Goal: Information Seeking & Learning: Learn about a topic

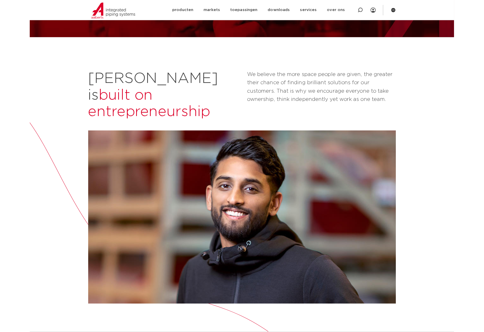
scroll to position [48, 0]
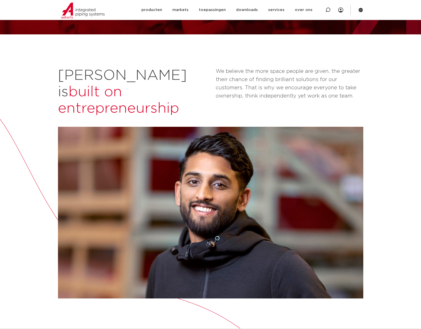
click at [391, 261] on div "[PERSON_NAME] is built on entrepreneurship We believe the more space people are…" at bounding box center [210, 309] width 421 height 551
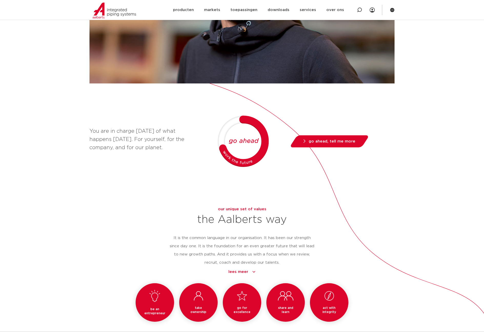
scroll to position [341, 0]
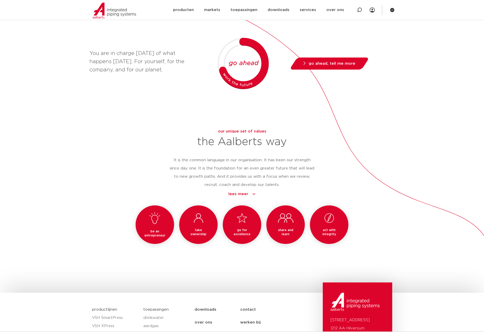
click at [329, 228] on h3 "act with integrity" at bounding box center [329, 232] width 26 height 8
click at [328, 228] on h3 "act with integrity" at bounding box center [329, 232] width 26 height 8
click at [395, 226] on div "[PERSON_NAME] is built on entrepreneurship We believe the more space people are…" at bounding box center [242, 17] width 484 height 551
drag, startPoint x: 149, startPoint y: 222, endPoint x: 165, endPoint y: 222, distance: 15.4
click at [165, 229] on h3 "be an entrepreneur" at bounding box center [155, 233] width 26 height 8
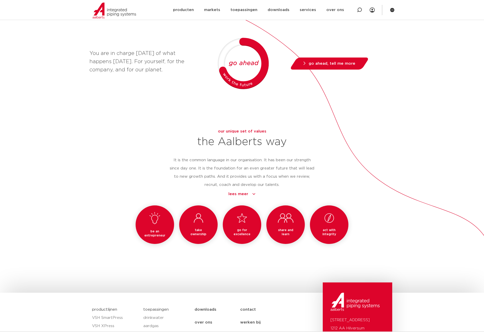
click at [103, 222] on div "be an entrepreneur take ownership go for excellence share and learn act with in…" at bounding box center [242, 232] width 305 height 54
drag, startPoint x: 151, startPoint y: 218, endPoint x: 156, endPoint y: 223, distance: 6.9
click at [168, 229] on h3 "be an entrepreneur" at bounding box center [155, 233] width 26 height 8
click at [148, 229] on h3 "be an entrepreneur" at bounding box center [155, 233] width 26 height 8
click at [157, 229] on h3 "be an entrepreneur" at bounding box center [155, 233] width 26 height 8
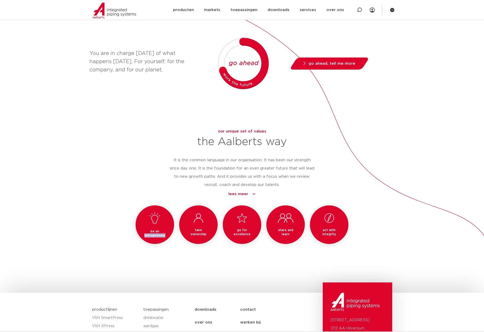
click at [157, 229] on h3 "be an entrepreneur" at bounding box center [155, 233] width 26 height 8
click at [96, 220] on div "be an entrepreneur take ownership go for excellence share and learn act with in…" at bounding box center [242, 232] width 305 height 54
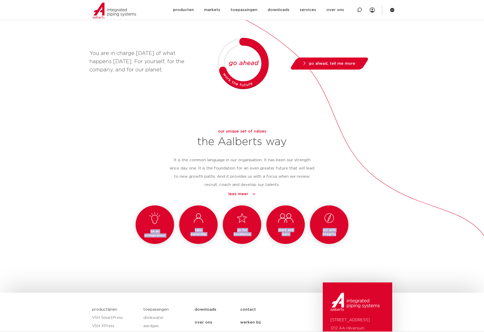
drag, startPoint x: 291, startPoint y: 222, endPoint x: 104, endPoint y: 198, distance: 188.3
click at [104, 205] on div "be an entrepreneur take ownership go for excellence share and learn act with in…" at bounding box center [242, 232] width 305 height 54
click at [373, 231] on div "be an entrepreneur take ownership go for excellence share and learn act with in…" at bounding box center [242, 232] width 305 height 54
click at [371, 233] on div "be an entrepreneur take ownership go for excellence share and learn act with in…" at bounding box center [242, 232] width 305 height 54
drag, startPoint x: 148, startPoint y: 222, endPoint x: 165, endPoint y: 223, distance: 17.7
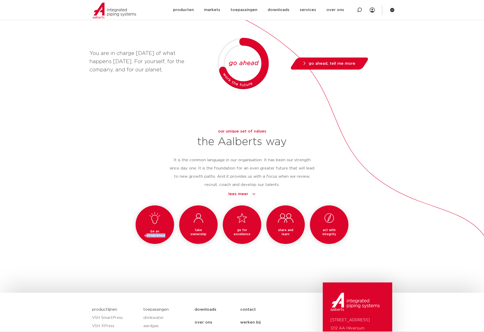
click at [165, 229] on h3 "be an entrepreneur" at bounding box center [155, 233] width 26 height 8
click at [198, 228] on h3 "take ownership" at bounding box center [199, 232] width 18 height 8
click at [261, 251] on div "[PERSON_NAME] is built on entrepreneurship We believe the more space people are…" at bounding box center [242, 17] width 484 height 551
click at [439, 231] on div "[PERSON_NAME] is built on entrepreneurship We believe the more space people are…" at bounding box center [242, 17] width 484 height 551
click at [405, 223] on div "[PERSON_NAME] is built on entrepreneurship We believe the more space people are…" at bounding box center [242, 17] width 484 height 551
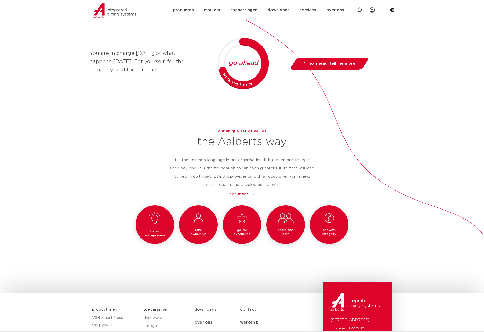
click at [382, 228] on div "be an entrepreneur take ownership go for excellence share and learn act with in…" at bounding box center [242, 232] width 305 height 54
click at [393, 227] on div "be an entrepreneur take ownership go for excellence share and learn act with in…" at bounding box center [242, 232] width 305 height 54
click at [111, 218] on div "be an entrepreneur take ownership go for excellence share and learn act with in…" at bounding box center [242, 232] width 305 height 54
click at [105, 217] on div "be an entrepreneur take ownership go for excellence share and learn act with in…" at bounding box center [242, 232] width 305 height 54
click at [103, 217] on div "be an entrepreneur take ownership go for excellence share and learn act with in…" at bounding box center [242, 232] width 305 height 54
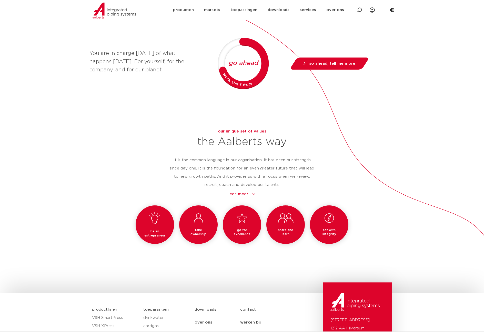
click at [105, 222] on div "be an entrepreneur take ownership go for excellence share and learn act with in…" at bounding box center [242, 232] width 305 height 54
click at [109, 224] on div "be an entrepreneur take ownership go for excellence share and learn act with in…" at bounding box center [242, 232] width 305 height 54
drag, startPoint x: 334, startPoint y: 221, endPoint x: 328, endPoint y: 217, distance: 7.3
click at [325, 228] on h3 "act with integrity" at bounding box center [329, 232] width 26 height 8
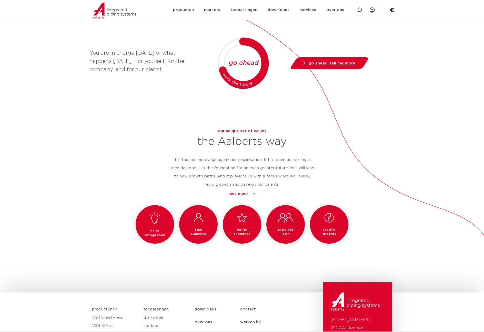
click at [328, 228] on h3 "act with integrity" at bounding box center [329, 232] width 26 height 8
click at [332, 228] on h3 "act with integrity" at bounding box center [329, 232] width 26 height 8
click at [410, 229] on div "[PERSON_NAME] is built on entrepreneurship We believe the more space people are…" at bounding box center [242, 16] width 484 height 551
click at [417, 231] on div "[PERSON_NAME] is built on entrepreneurship We believe the more space people are…" at bounding box center [242, 16] width 484 height 551
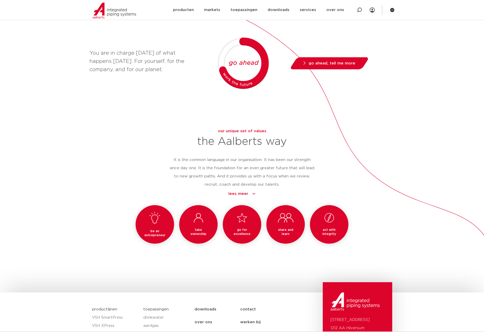
click at [325, 228] on h3 "act with integrity" at bounding box center [329, 232] width 26 height 8
click at [327, 228] on h3 "act with integrity" at bounding box center [329, 232] width 26 height 8
click at [389, 233] on div "be an entrepreneur take ownership go for excellence share and learn act with in…" at bounding box center [242, 232] width 305 height 54
click at [394, 235] on div "be an entrepreneur take ownership go for excellence share and learn act with in…" at bounding box center [242, 232] width 305 height 54
click at [385, 234] on div "be an entrepreneur take ownership go for excellence share and learn act with in…" at bounding box center [242, 232] width 305 height 54
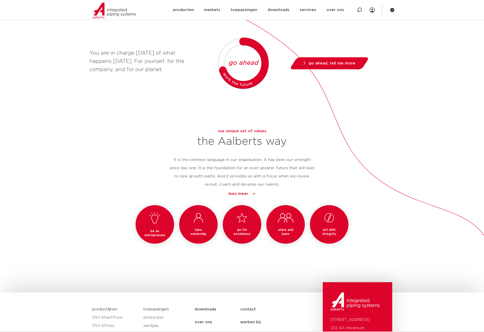
click at [107, 205] on div "be an entrepreneur take ownership go for excellence share and learn act with in…" at bounding box center [242, 232] width 305 height 54
click at [381, 223] on div "be an entrepreneur take ownership go for excellence share and learn act with in…" at bounding box center [242, 232] width 305 height 54
click at [445, 92] on div "[PERSON_NAME] is built on entrepreneurship We believe the more space people are…" at bounding box center [242, 16] width 484 height 551
click at [422, 224] on div "[PERSON_NAME] is built on entrepreneurship We believe the more space people are…" at bounding box center [242, 16] width 484 height 551
click at [240, 191] on link "lees meer" at bounding box center [242, 194] width 147 height 6
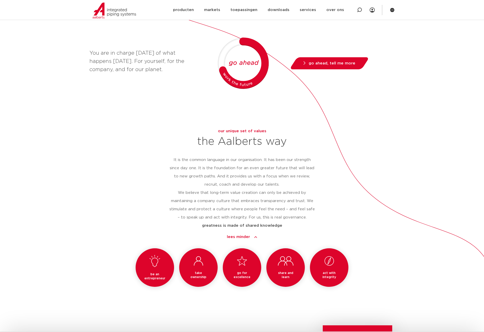
click at [241, 234] on link "lees minder" at bounding box center [242, 237] width 147 height 6
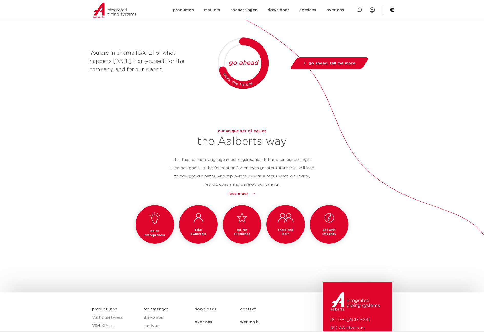
click at [256, 250] on div "[PERSON_NAME] is built on entrepreneurship We believe the more space people are…" at bounding box center [242, 16] width 484 height 551
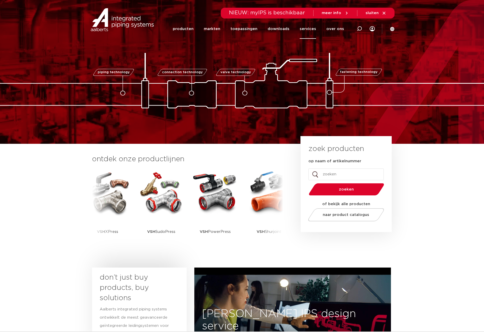
click at [312, 29] on link "services" at bounding box center [308, 29] width 16 height 20
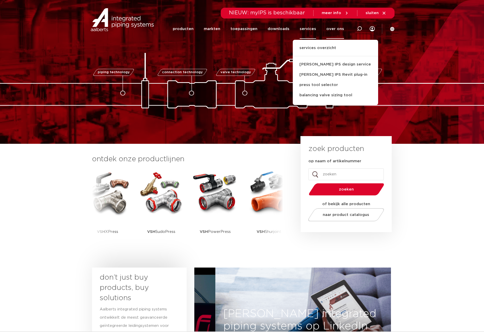
click at [335, 28] on link "over ons" at bounding box center [336, 29] width 18 height 20
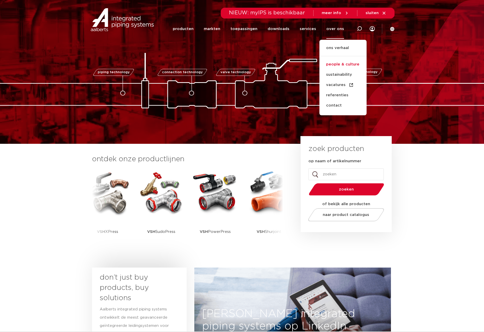
click at [349, 64] on link "people & culture" at bounding box center [343, 64] width 47 height 10
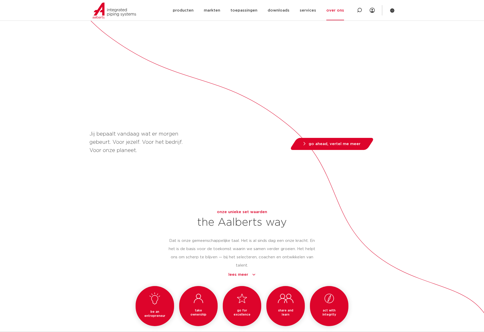
scroll to position [284, 0]
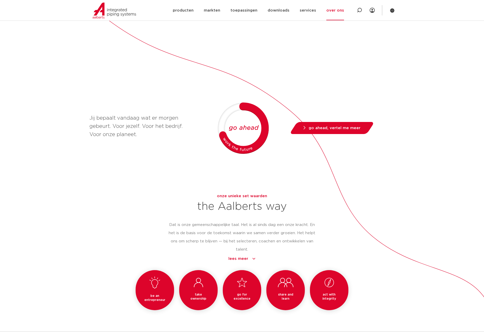
click at [385, 288] on div "be an entrepreneur onderneem take ownership pak eigenaarschap go for excellence…" at bounding box center [242, 298] width 305 height 56
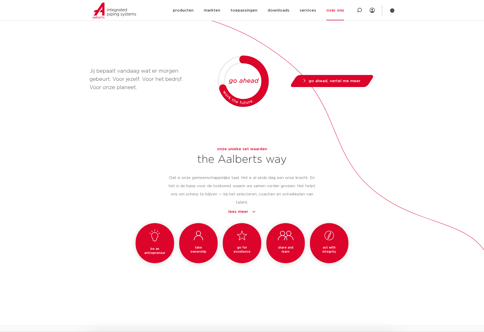
click at [467, 127] on div "[PERSON_NAME] is gebouwd op ondernemerschap  Hoe meer ruimte mensen krijgen, ho…" at bounding box center [242, 31] width 484 height 560
click at [405, 253] on div "[PERSON_NAME] is gebouwd op ondernemerschap  Hoe meer ruimte mensen krijgen, ho…" at bounding box center [242, 31] width 484 height 560
click at [103, 251] on div "be an entrepreneur onderneem take ownership pak eigenaarschap go for excellence…" at bounding box center [242, 251] width 305 height 56
click at [106, 250] on div "be an entrepreneur onderneem take ownership pak eigenaarschap go for excellence…" at bounding box center [242, 251] width 305 height 56
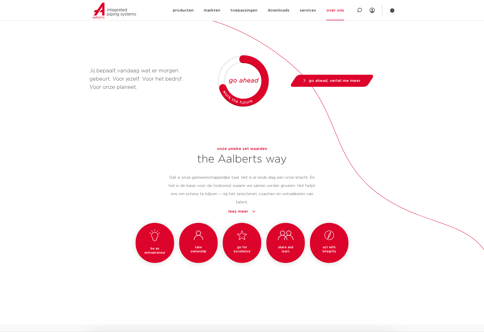
click at [406, 262] on div "[PERSON_NAME] is gebouwd op ondernemerschap  Hoe meer ruimte mensen krijgen, ho…" at bounding box center [242, 31] width 484 height 560
click at [392, 263] on div "be an entrepreneur onderneem take ownership pak eigenaarschap go for excellence…" at bounding box center [242, 251] width 305 height 56
click at [394, 264] on div "be an entrepreneur onderneem take ownership pak eigenaarschap go for excellence…" at bounding box center [242, 251] width 305 height 56
click at [386, 246] on div "be an entrepreneur onderneem take ownership pak eigenaarschap go for excellence…" at bounding box center [242, 251] width 305 height 56
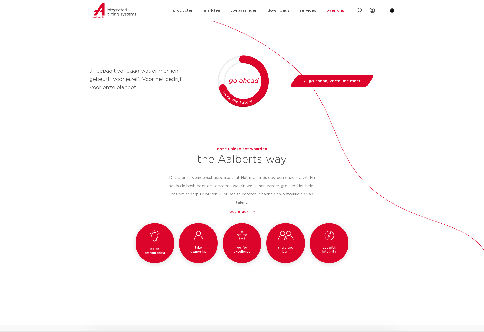
click at [373, 264] on div "be an entrepreneur onderneem take ownership pak eigenaarschap go for excellence…" at bounding box center [242, 251] width 305 height 56
click at [373, 282] on div "[PERSON_NAME] is gebouwd op ondernemerschap  Hoe meer ruimte mensen krijgen, ho…" at bounding box center [242, 31] width 484 height 560
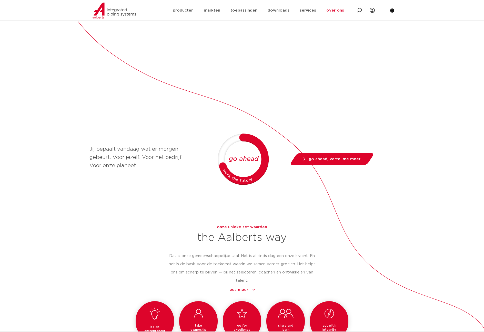
scroll to position [374, 0]
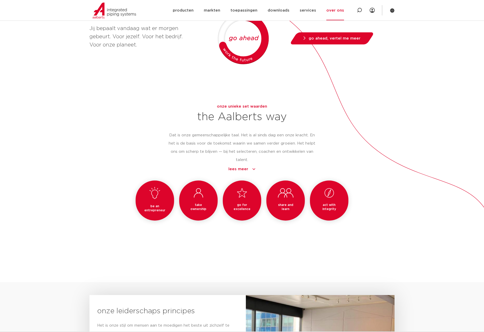
drag, startPoint x: 364, startPoint y: 246, endPoint x: 352, endPoint y: 245, distance: 11.8
click at [118, 205] on div "be an entrepreneur onderneem take ownership pak eigenaarschap go for excellence…" at bounding box center [242, 208] width 305 height 56
click at [245, 234] on div "be an entrepreneur onderneem take ownership pak eigenaarschap go for excellence…" at bounding box center [242, 208] width 305 height 56
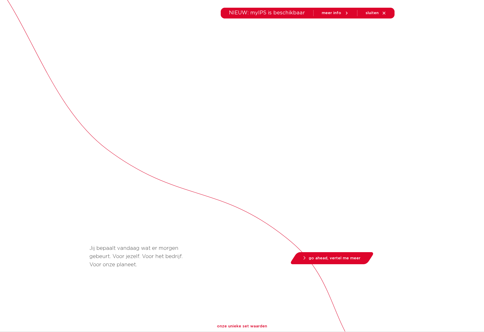
scroll to position [0, 0]
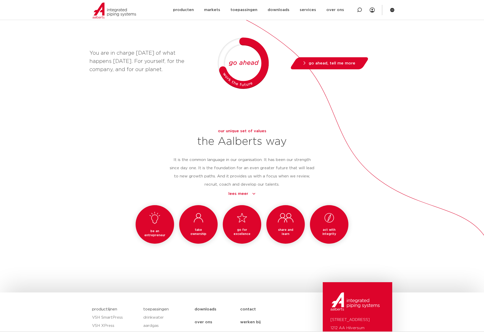
click at [331, 228] on h3 "act with integrity" at bounding box center [329, 232] width 26 height 8
click at [330, 228] on h3 "act with integrity" at bounding box center [329, 232] width 26 height 8
click at [368, 221] on div "be an entrepreneur take ownership go for excellence share and learn act with in…" at bounding box center [242, 232] width 305 height 54
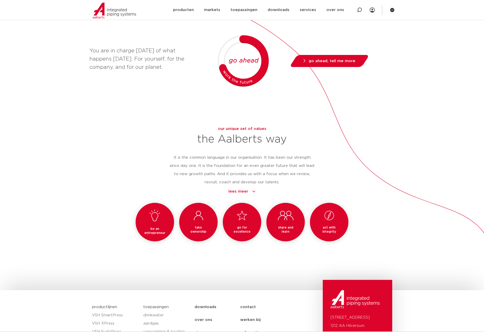
click at [407, 116] on div "[PERSON_NAME] is built on entrepreneurship We believe the more space people are…" at bounding box center [242, 14] width 484 height 551
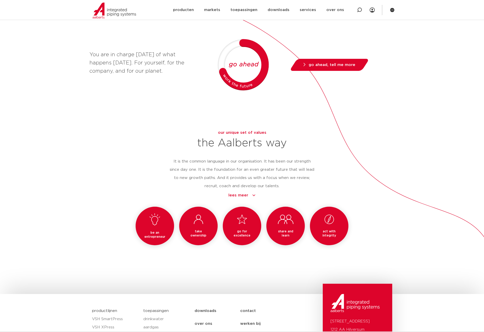
click at [463, 46] on div "[PERSON_NAME] is built on entrepreneurship We believe the more space people are…" at bounding box center [242, 18] width 484 height 551
click at [79, 159] on div "[PERSON_NAME] is built on entrepreneurship We believe the more space people are…" at bounding box center [242, 18] width 484 height 551
click at [407, 241] on div "[PERSON_NAME] is built on entrepreneurship We believe the more space people are…" at bounding box center [242, 18] width 484 height 551
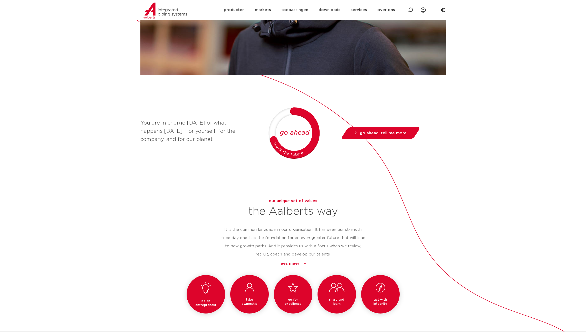
scroll to position [225, 0]
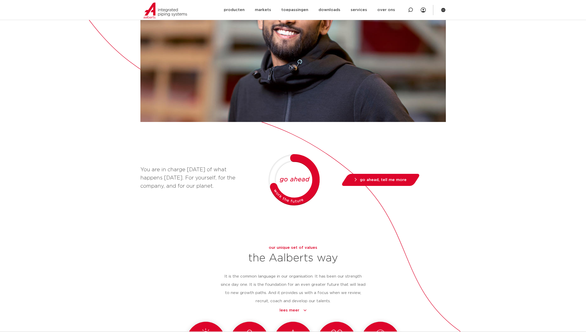
click at [442, 8] on icon at bounding box center [443, 10] width 4 height 4
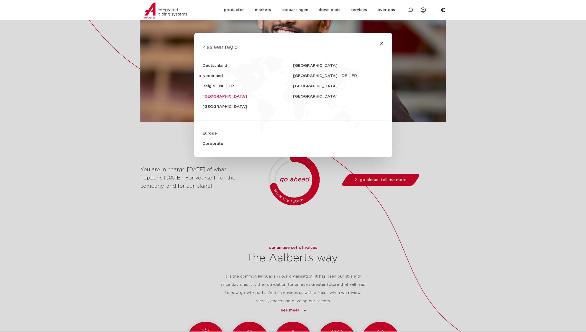
click at [221, 95] on link "[GEOGRAPHIC_DATA]" at bounding box center [247, 96] width 91 height 10
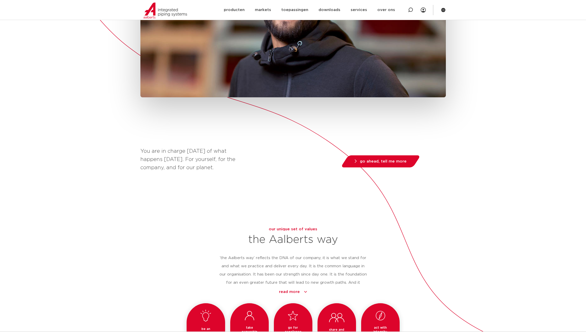
scroll to position [323, 0]
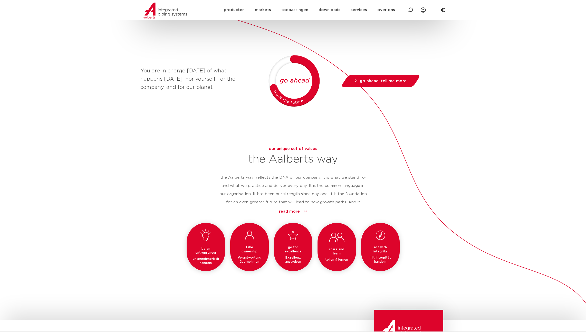
click at [447, 243] on div "[PERSON_NAME] is built on entrepreneurship We believe the more space people are…" at bounding box center [293, 39] width 586 height 561
